Goal: Information Seeking & Learning: Learn about a topic

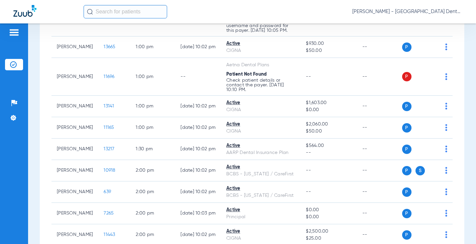
scroll to position [903, 0]
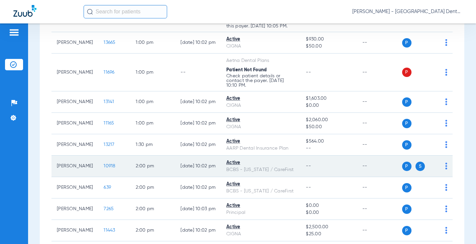
click at [104, 168] on span "10918" at bounding box center [110, 166] width 12 height 5
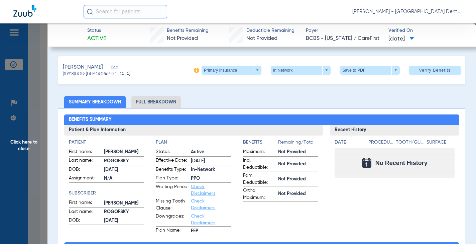
click at [153, 104] on li "Full Breakdown" at bounding box center [156, 102] width 50 height 12
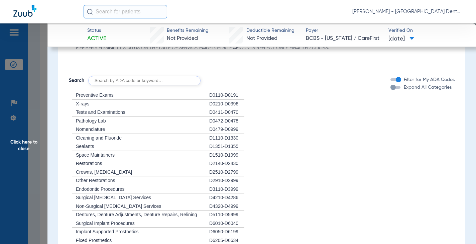
scroll to position [502, 0]
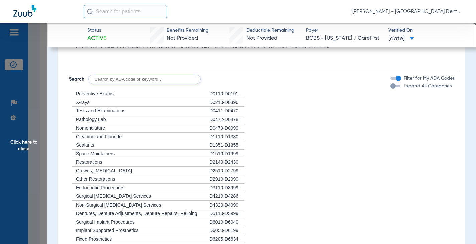
click at [211, 206] on div "D4320-D4999" at bounding box center [226, 205] width 35 height 9
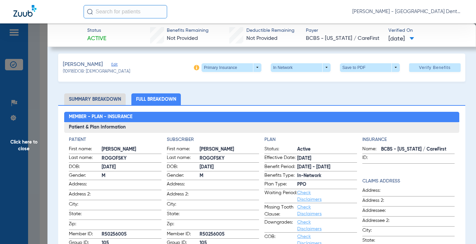
scroll to position [0, 0]
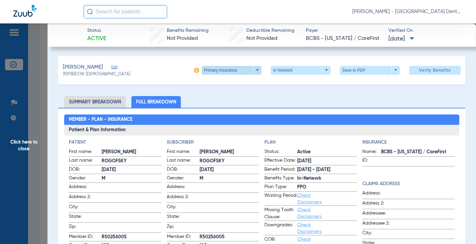
click at [250, 70] on span at bounding box center [232, 70] width 60 height 9
click at [233, 95] on span "Secondary Insurance" at bounding box center [224, 96] width 44 height 5
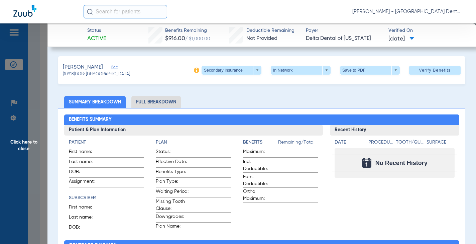
click at [163, 99] on li "Full Breakdown" at bounding box center [156, 102] width 50 height 12
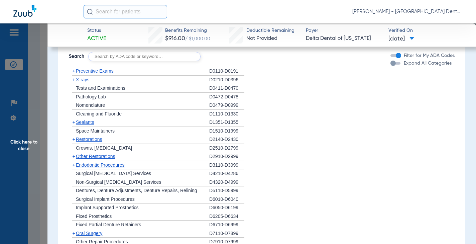
scroll to position [602, 0]
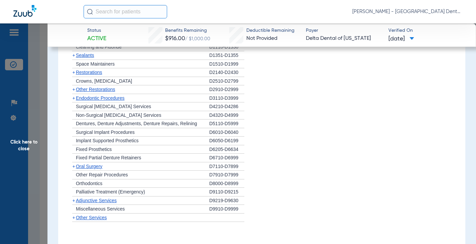
click at [113, 101] on span "Endodontic Procedures" at bounding box center [100, 97] width 49 height 5
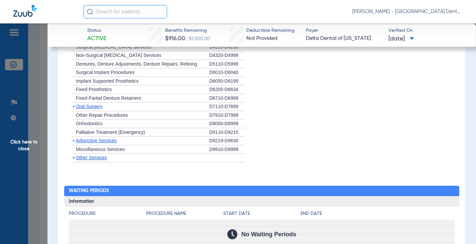
scroll to position [703, 0]
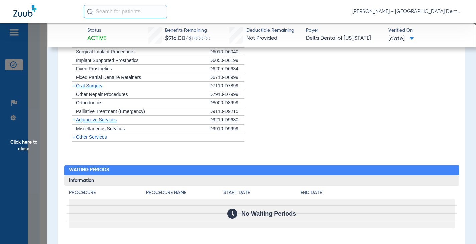
click at [100, 140] on span "Other Services" at bounding box center [91, 136] width 31 height 5
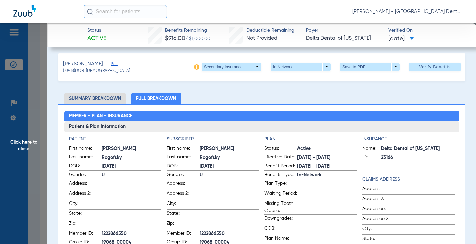
scroll to position [0, 0]
